Goal: Task Accomplishment & Management: Manage account settings

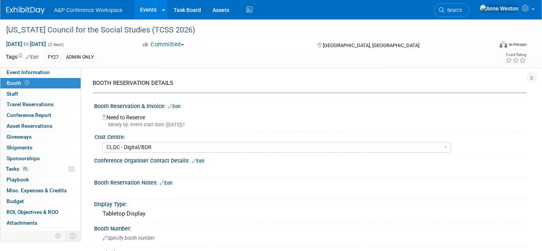
select select "CLDC - Digital/BDR"
click at [180, 41] on button "Committed" at bounding box center [163, 45] width 48 height 8
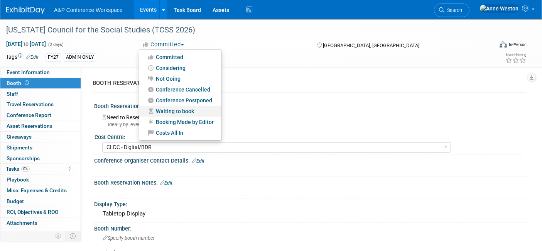
click at [178, 109] on link "Waiting to book" at bounding box center [180, 111] width 82 height 11
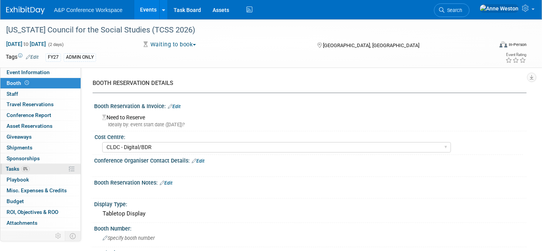
click at [19, 167] on span "Tasks 0%" at bounding box center [18, 169] width 24 height 6
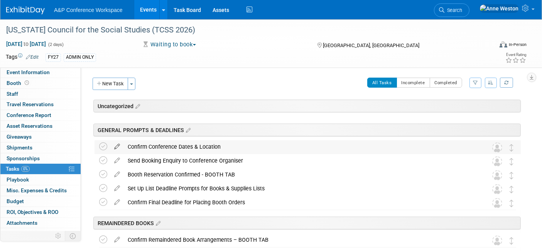
click at [117, 144] on icon at bounding box center [117, 145] width 14 height 10
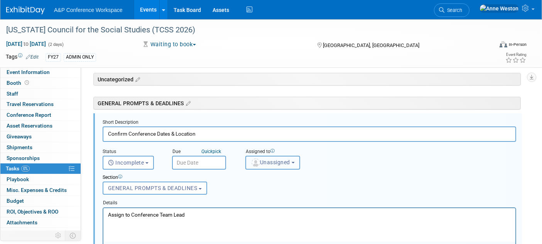
click at [262, 162] on span "Unassigned" at bounding box center [270, 162] width 39 height 6
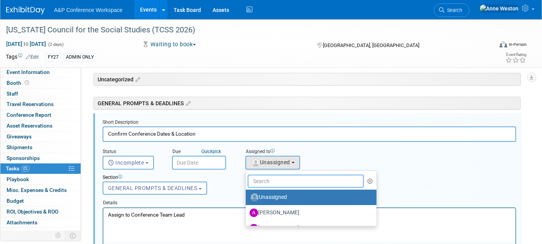
click at [268, 176] on input "text" at bounding box center [306, 181] width 116 height 13
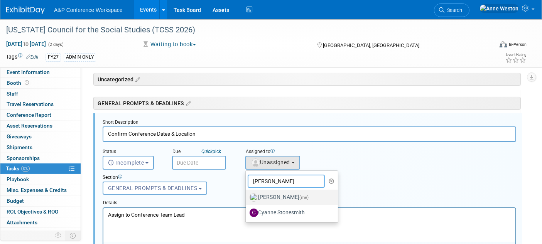
type input "[PERSON_NAME]"
click at [269, 191] on label "[PERSON_NAME] (me)" at bounding box center [290, 197] width 81 height 12
click at [247, 194] on input "[PERSON_NAME] (me)" at bounding box center [244, 196] width 5 height 5
select select "c29719a7-47ff-44fe-b37a-21211f595519"
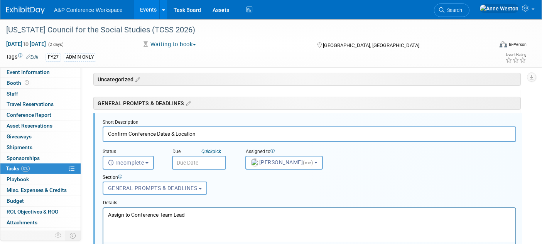
click at [191, 161] on input "text" at bounding box center [199, 163] width 54 height 14
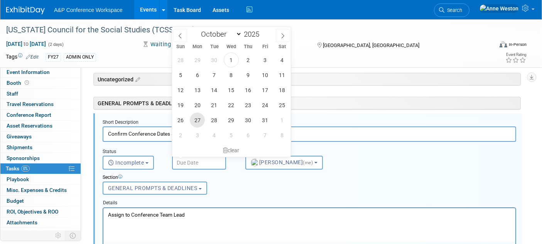
click at [201, 119] on span "27" at bounding box center [197, 120] width 15 height 15
type input "[DATE]"
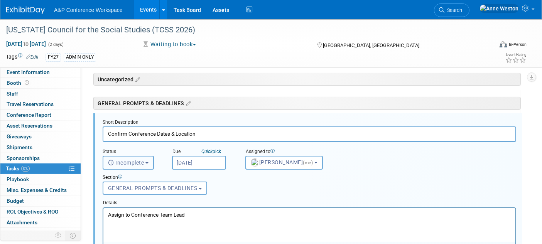
click at [143, 157] on button "Incomplete" at bounding box center [128, 163] width 51 height 14
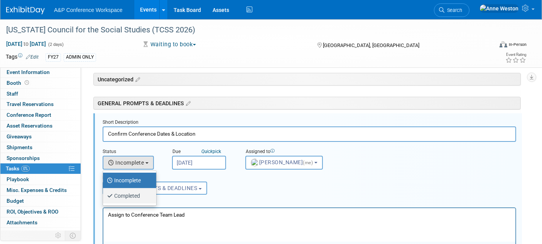
click at [135, 191] on label "Completed" at bounding box center [128, 196] width 42 height 12
click at [104, 193] on input "Completed" at bounding box center [101, 195] width 5 height 5
select select "3"
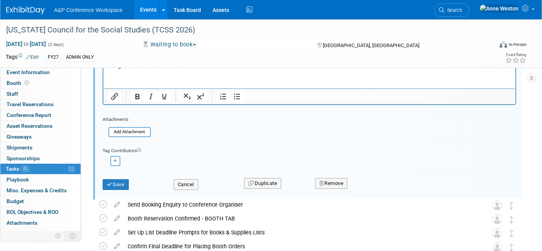
scroll to position [198, 0]
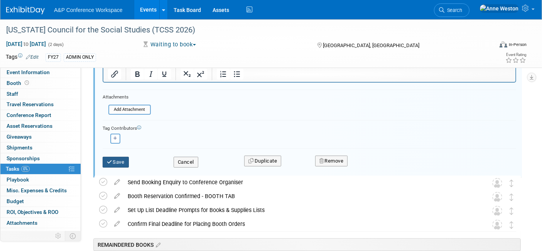
click at [115, 159] on button "Save" at bounding box center [116, 162] width 26 height 11
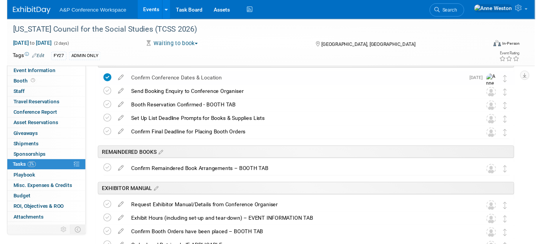
scroll to position [27, 0]
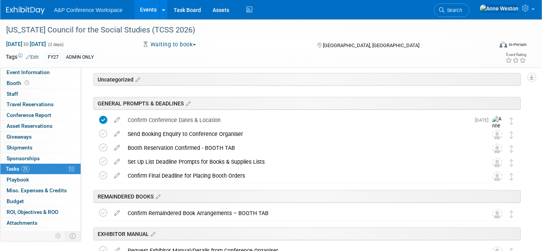
click at [116, 132] on icon at bounding box center [117, 132] width 14 height 10
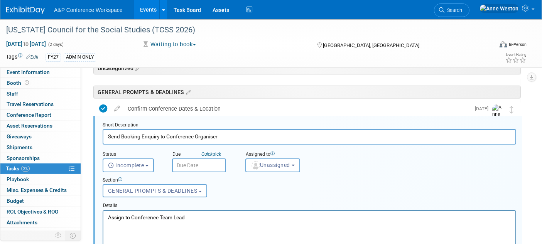
scroll to position [0, 0]
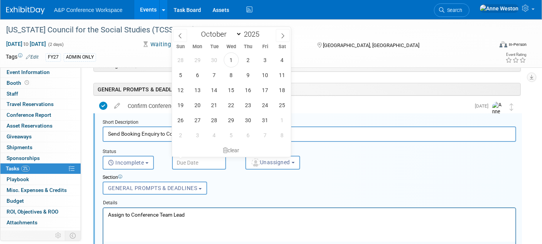
click at [179, 160] on input "text" at bounding box center [199, 163] width 54 height 14
click at [228, 59] on span "1" at bounding box center [231, 59] width 15 height 15
type input "[DATE]"
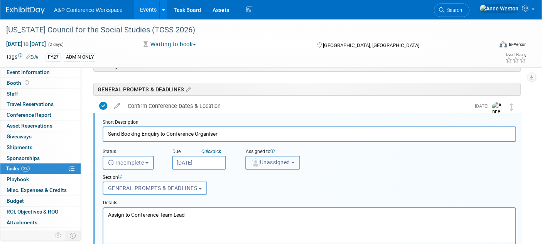
click at [276, 159] on span "Unassigned" at bounding box center [270, 162] width 39 height 6
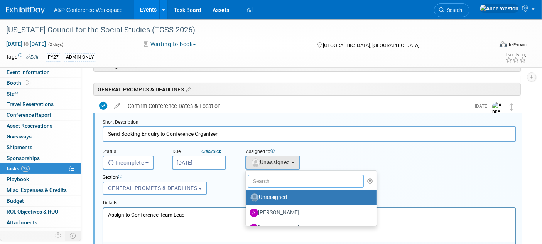
click at [268, 180] on input "text" at bounding box center [306, 181] width 116 height 13
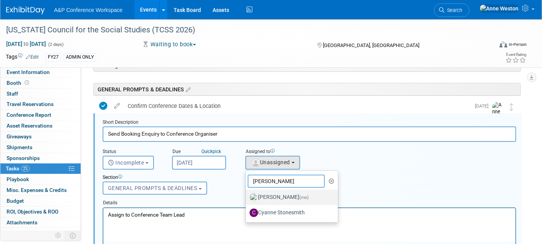
type input "[PERSON_NAME]"
click at [271, 200] on label "[PERSON_NAME] (me)" at bounding box center [290, 197] width 81 height 12
click at [247, 199] on input "[PERSON_NAME] (me)" at bounding box center [244, 196] width 5 height 5
select select "c29719a7-47ff-44fe-b37a-21211f595519"
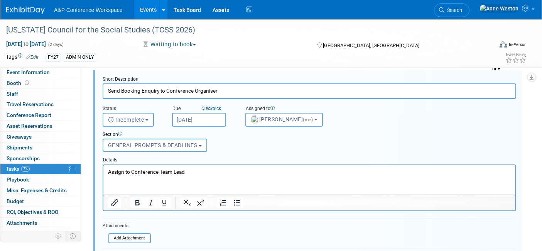
scroll to position [127, 0]
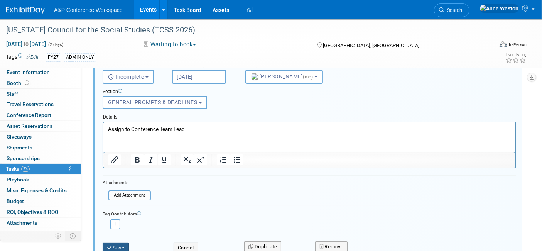
click at [109, 246] on icon "submit" at bounding box center [110, 247] width 6 height 5
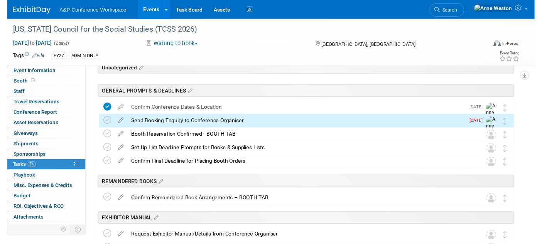
scroll to position [0, 0]
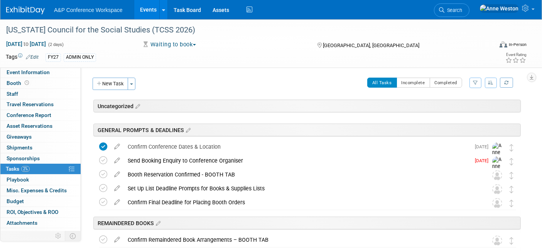
click at [102, 154] on td at bounding box center [104, 169] width 11 height 30
click at [102, 161] on icon at bounding box center [103, 160] width 8 height 8
click at [116, 143] on icon at bounding box center [117, 145] width 14 height 10
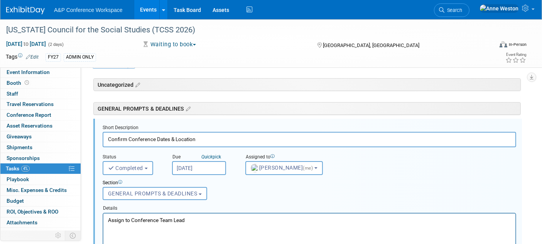
scroll to position [27, 0]
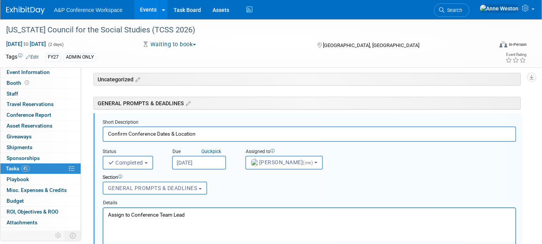
click at [189, 164] on input "[DATE]" at bounding box center [199, 163] width 54 height 14
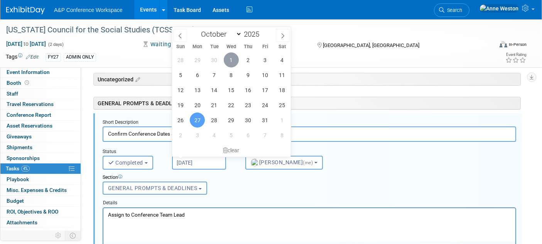
click at [232, 62] on span "1" at bounding box center [231, 59] width 15 height 15
type input "[DATE]"
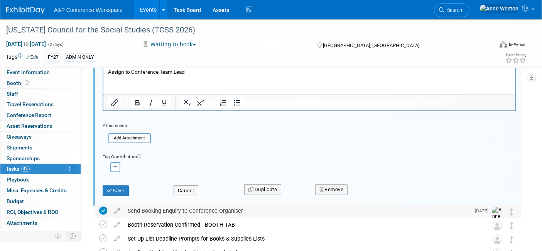
scroll to position [198, 0]
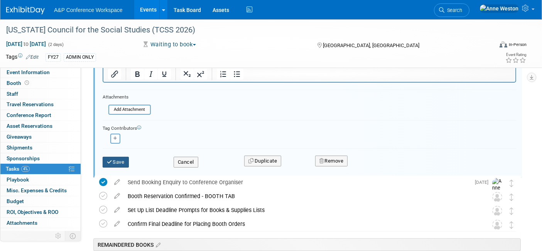
click at [120, 163] on button "Save" at bounding box center [116, 162] width 26 height 11
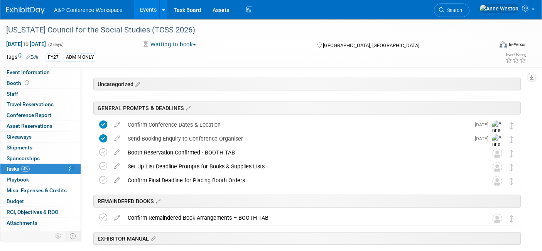
scroll to position [0, 0]
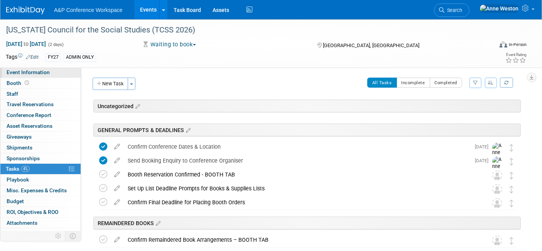
click at [32, 72] on span "Event Information" at bounding box center [28, 72] width 43 height 6
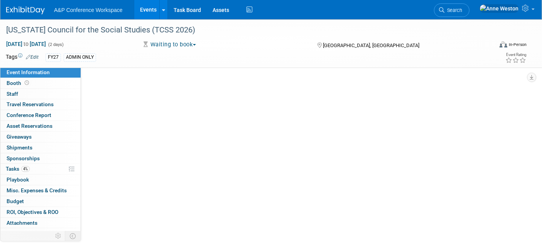
select select "Annual"
select select "Level 2"
select select "In-Person Booth"
select select "Schools"
select select "Bloomsbury Digital Resources"
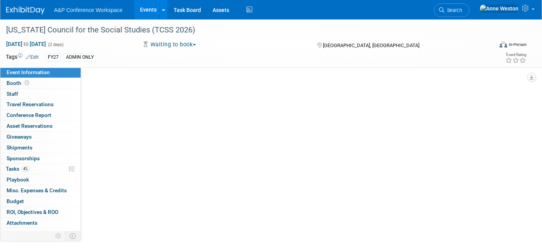
select select "[PERSON_NAME]"
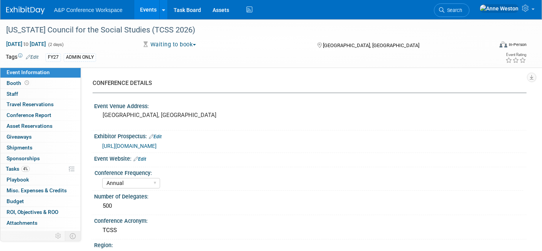
click at [144, 147] on span "[URL][DOMAIN_NAME]" at bounding box center [129, 146] width 54 height 6
click at [18, 80] on span "Booth" at bounding box center [19, 83] width 24 height 6
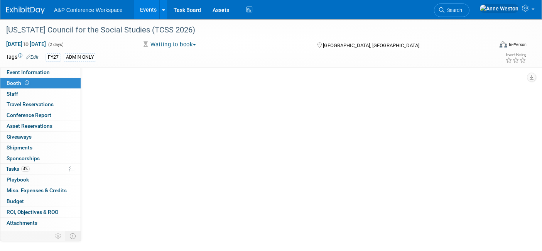
select select "CLDC - Digital/BDR"
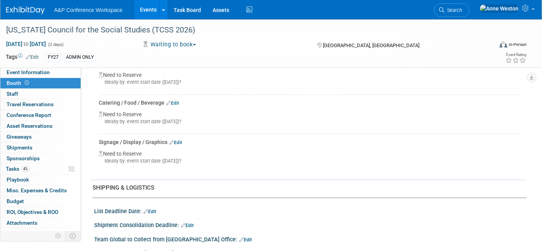
scroll to position [772, 0]
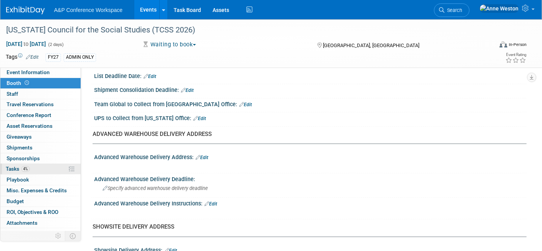
click at [33, 167] on link "4% Tasks 4%" at bounding box center [40, 169] width 80 height 10
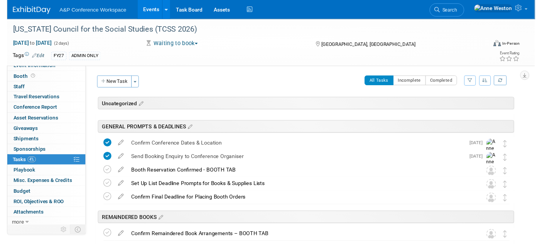
scroll to position [7, 0]
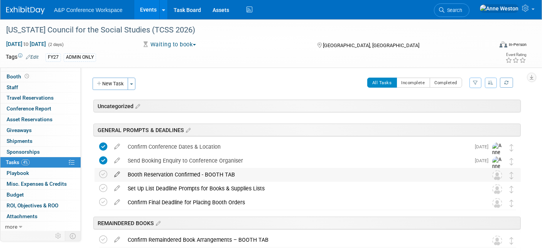
click at [115, 173] on icon at bounding box center [117, 173] width 14 height 10
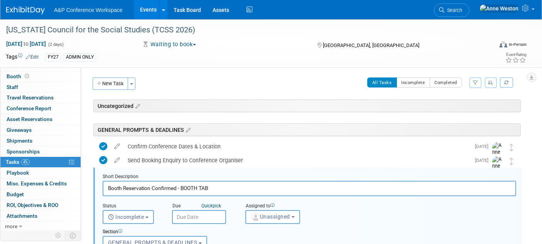
scroll to position [55, 0]
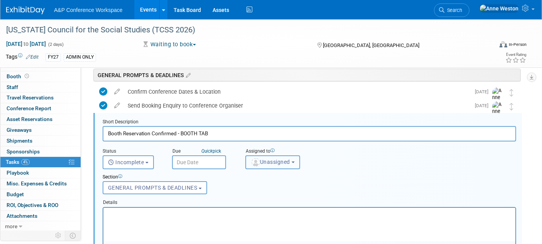
click at [277, 159] on span "Unassigned" at bounding box center [270, 162] width 39 height 6
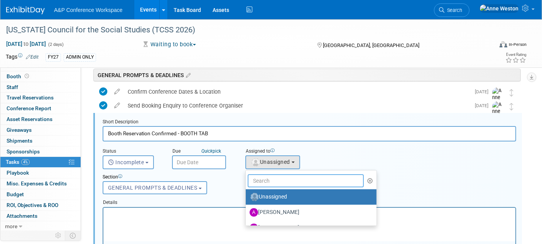
click at [269, 178] on input "text" at bounding box center [306, 180] width 116 height 13
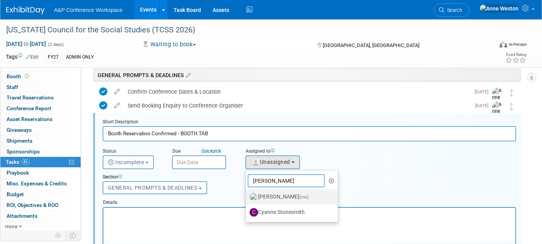
type input "[PERSON_NAME]"
click at [276, 194] on label "[PERSON_NAME] (me)" at bounding box center [290, 197] width 81 height 12
click at [247, 194] on input "[PERSON_NAME] (me)" at bounding box center [244, 196] width 5 height 5
select select "c29719a7-47ff-44fe-b37a-21211f595519"
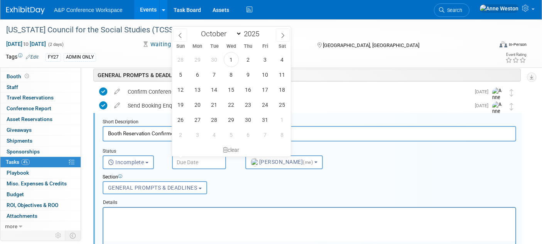
click at [195, 154] on body "A&P Conference Workspace Events Add Event Bulk Upload Events Shareable Event Bo…" at bounding box center [271, 67] width 542 height 244
click at [280, 34] on icon at bounding box center [282, 35] width 5 height 5
select select "11"
click at [280, 34] on icon at bounding box center [282, 35] width 5 height 5
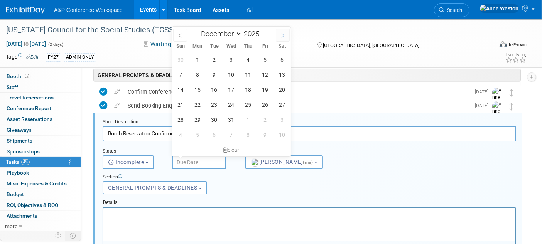
type input "2026"
select select "0"
click at [245, 59] on span "1" at bounding box center [248, 59] width 15 height 15
type input "[DATE]"
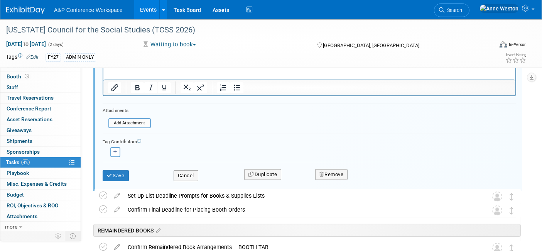
scroll to position [226, 0]
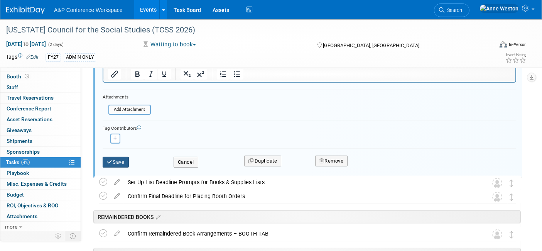
click at [119, 157] on button "Save" at bounding box center [116, 162] width 26 height 11
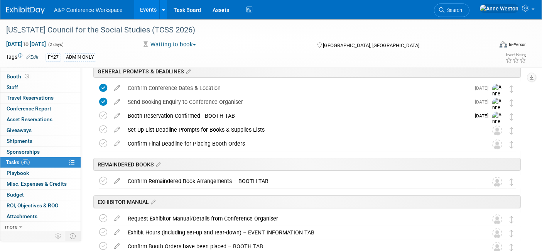
scroll to position [0, 0]
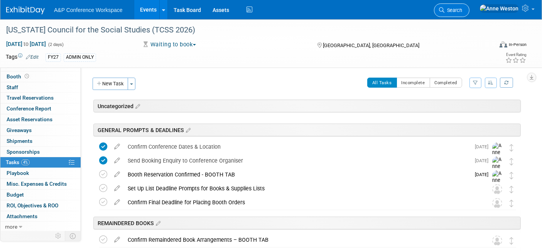
click at [462, 10] on span "Search" at bounding box center [454, 10] width 18 height 6
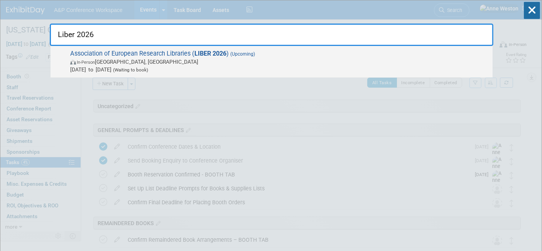
type input "Liber 2026"
click at [111, 55] on span "Association of European Research Libraries ( LIBER 2026 ) (Upcoming) In-Person …" at bounding box center [278, 62] width 421 height 24
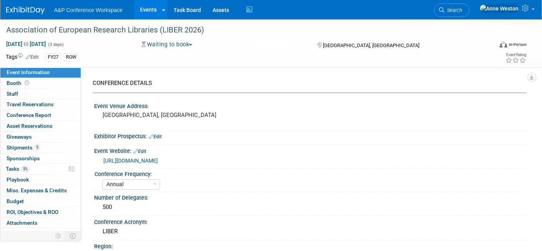
select select "Annual"
select select "Level 2"
select select "In-Person Booth"
select select "Libraries"
select select "Bloomsbury Digital Resources"
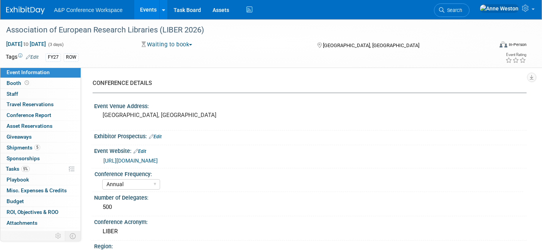
select select "[PERSON_NAME]"
select select "BDR Product Awareness and Trial Generation​"
click at [135, 161] on link "https://liberconference.eu/" at bounding box center [130, 160] width 54 height 6
click at [35, 165] on link "5% Tasks 5%" at bounding box center [40, 169] width 80 height 10
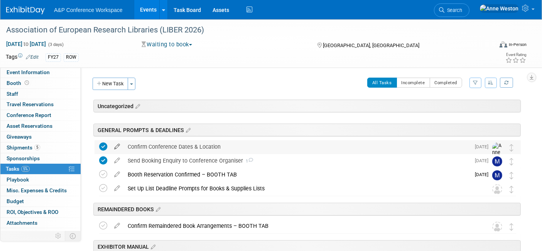
click at [117, 146] on icon at bounding box center [117, 145] width 14 height 10
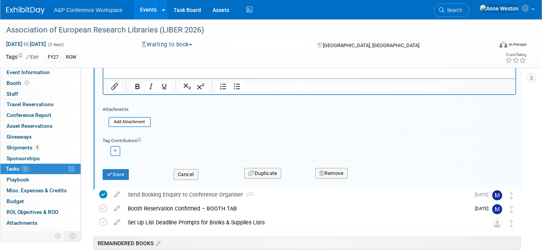
scroll to position [198, 0]
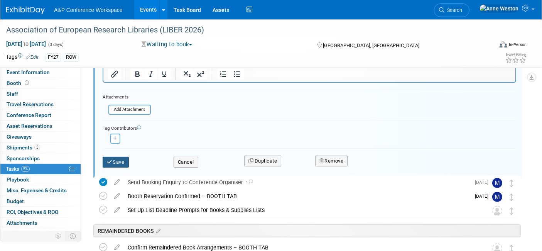
click at [112, 163] on button "Save" at bounding box center [116, 162] width 26 height 11
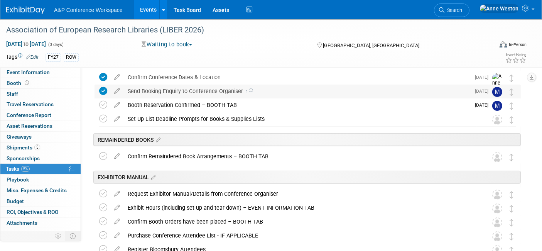
scroll to position [0, 0]
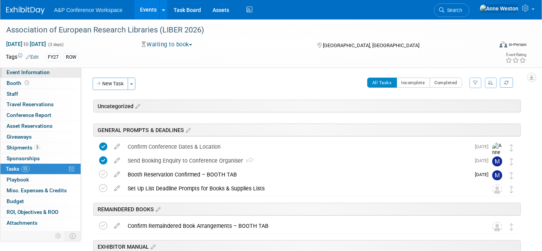
click at [27, 70] on span "Event Information" at bounding box center [28, 72] width 43 height 6
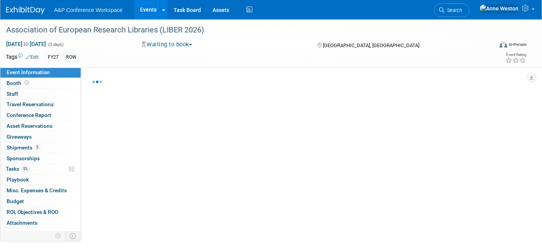
select select "Annual"
select select "Level 2"
select select "In-Person Booth"
select select "Libraries"
select select "Bloomsbury Digital Resources"
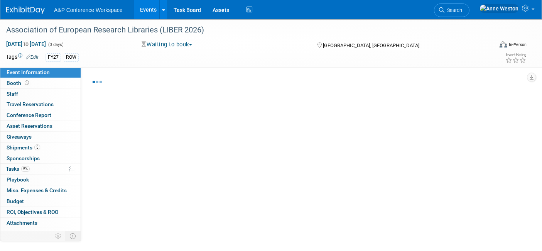
select select "[PERSON_NAME]"
select select "BDR Product Awareness and Trial Generation​"
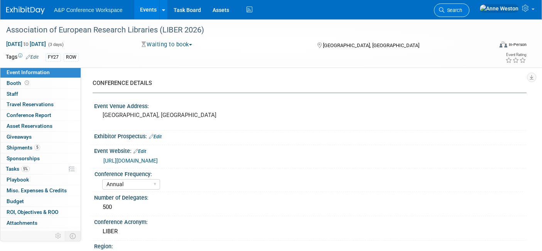
click at [462, 8] on span "Search" at bounding box center [454, 10] width 18 height 6
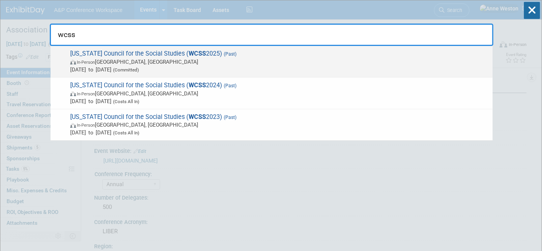
type input "wcss"
click at [112, 54] on span "Wisconsin Council for the Social Studies ( WCSS 2025) (Past) In-Person Madison,…" at bounding box center [278, 62] width 421 height 24
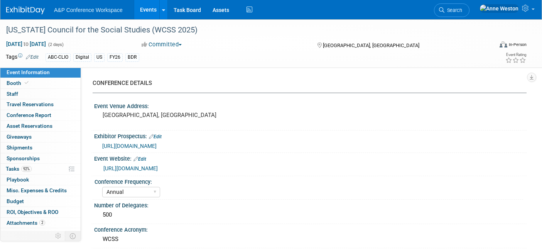
select select "Annual"
select select "Level 2"
select select "In-Person Booth"
select select "Schools"
select select "Bloomsbury Digital Resources"
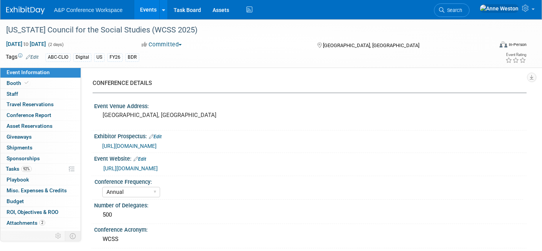
select select "[PERSON_NAME]"
select select "BDR Product Awareness and Trial Generation​"
click at [157, 145] on span "https://lp.constantcontactpages.com/ev/reg/352ccza" at bounding box center [129, 146] width 54 height 6
click at [162, 134] on link "Edit" at bounding box center [155, 136] width 13 height 5
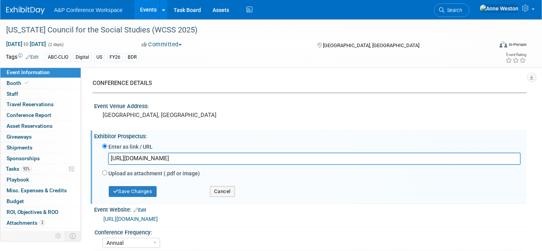
drag, startPoint x: 259, startPoint y: 159, endPoint x: 117, endPoint y: 157, distance: 141.3
click at [106, 152] on div "Enter as link / URL https://lp.constantcontactpages.com/ev/reg/352ccza Upload a…" at bounding box center [311, 160] width 419 height 37
click at [129, 186] on button "Save Changes" at bounding box center [133, 191] width 48 height 11
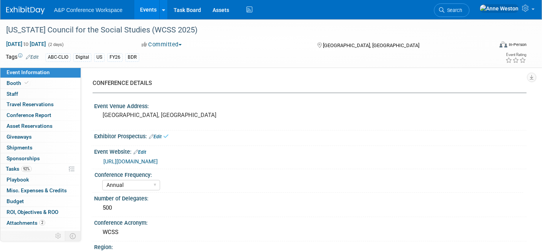
click at [133, 157] on div "http://www.wcsswi.org/" at bounding box center [312, 161] width 418 height 9
click at [134, 159] on link "http://www.wcsswi.org/" at bounding box center [130, 161] width 54 height 6
click at [462, 8] on span "Search" at bounding box center [454, 10] width 18 height 6
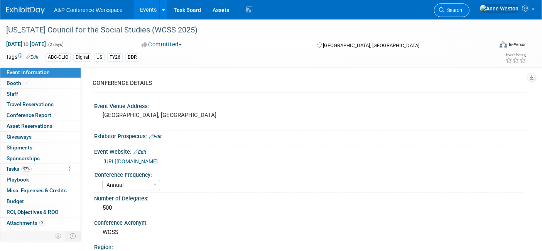
click at [470, 6] on link "Search" at bounding box center [452, 10] width 36 height 14
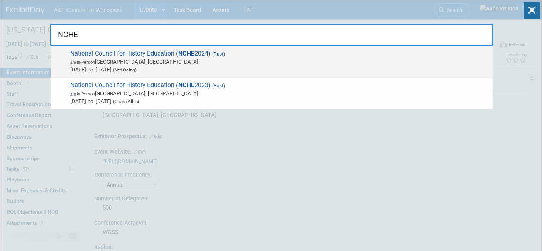
type input "NCHE"
click at [139, 51] on span "National Council for History Education ( NCHE 2024) (Past) In-Person Cleveland,…" at bounding box center [278, 62] width 421 height 24
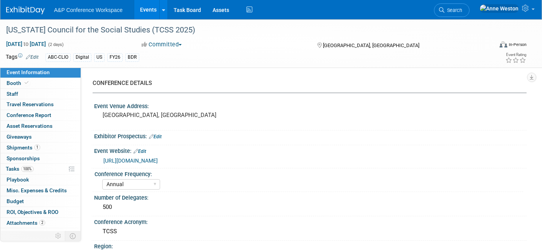
select select "Annual"
select select "Level 2"
select select "In-Person Booth"
select select "Schools"
select select "Bloomsbury Digital Resources"
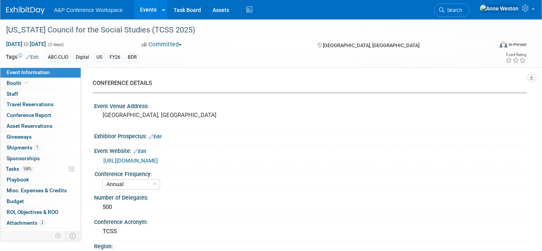
select select "[PERSON_NAME]"
select select "BDR Product Awareness and Trial Generation​"
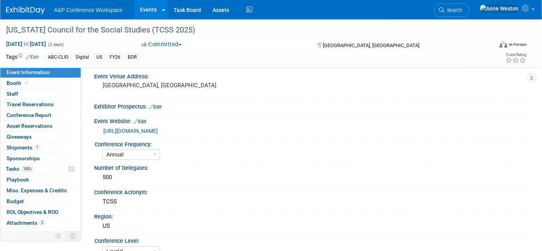
scroll to position [43, 0]
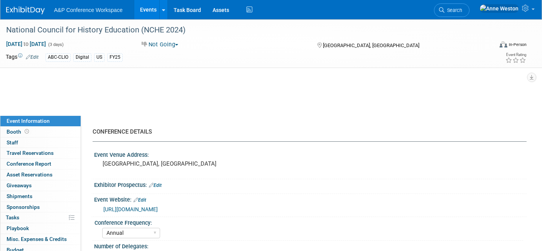
select select "Annual"
select select "Level 2"
select select "In-Person Booth"
select select "[PERSON_NAME]"
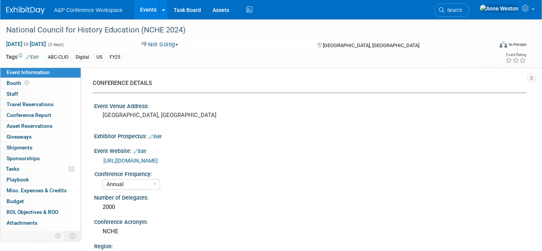
click at [147, 158] on link "https://ncheteach.org/Exhibitors-and-Advertisers" at bounding box center [130, 160] width 54 height 6
